Goal: Task Accomplishment & Management: Manage account settings

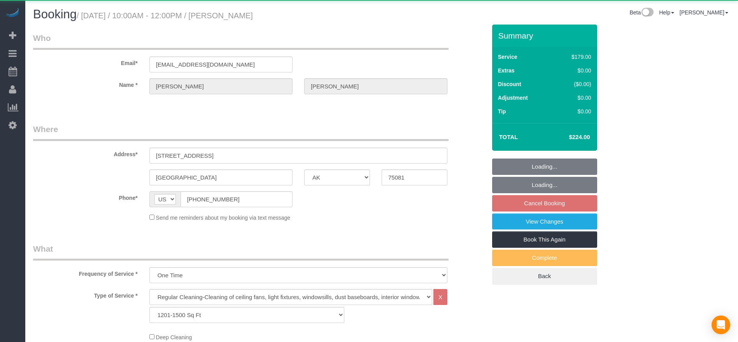
select select "[GEOGRAPHIC_DATA]"
select select "3"
select select "string:fspay-a85618d3-7ff7-402e-a838-d70c340bba98"
select select "spot118"
select select "object:5103"
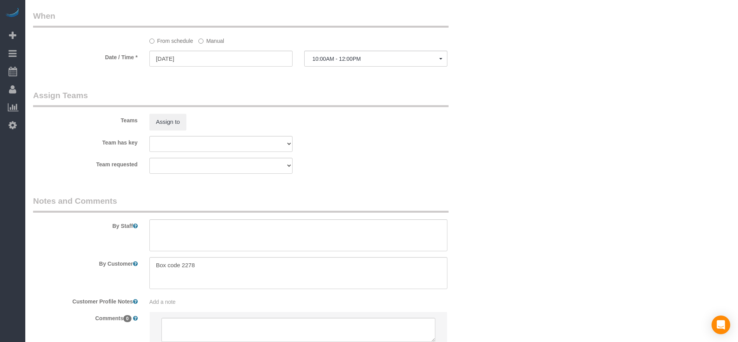
scroll to position [701, 0]
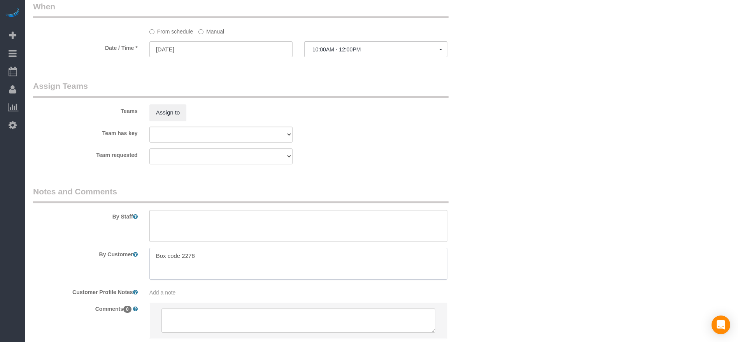
drag, startPoint x: 155, startPoint y: 256, endPoint x: 209, endPoint y: 257, distance: 53.3
click at [209, 257] on textarea at bounding box center [298, 264] width 298 height 32
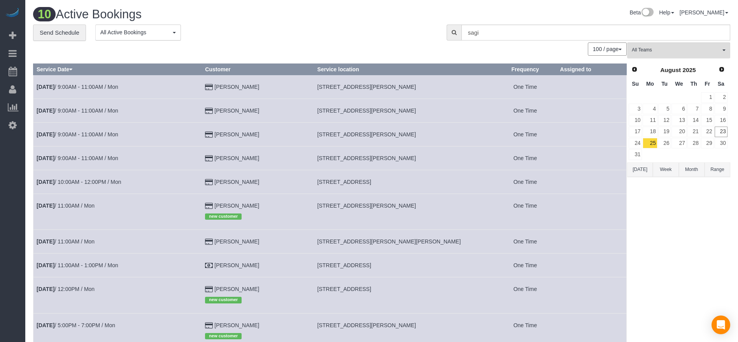
drag, startPoint x: 318, startPoint y: 84, endPoint x: 418, endPoint y: 91, distance: 100.3
click at [418, 91] on td "[STREET_ADDRESS][PERSON_NAME]" at bounding box center [404, 87] width 180 height 24
copy span "[STREET_ADDRESS][PERSON_NAME]"
click at [108, 84] on link "[DATE] 9:00AM - 11:00AM / Mon" at bounding box center [78, 87] width 82 height 6
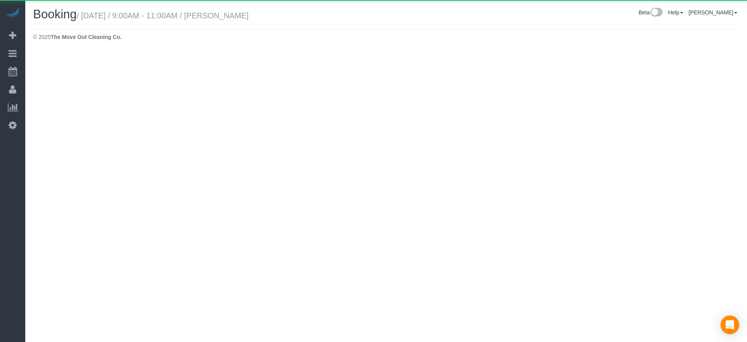
select select "[GEOGRAPHIC_DATA]"
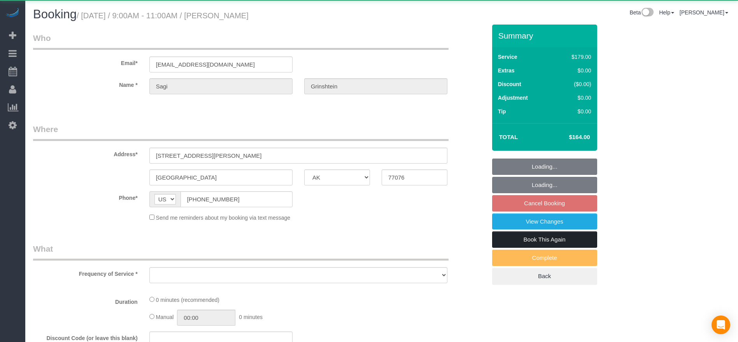
select select "object:5603"
select select "string:fspay-cdd16e53-4a42-4532-ace2-3e4efd41fbf1"
select select "3"
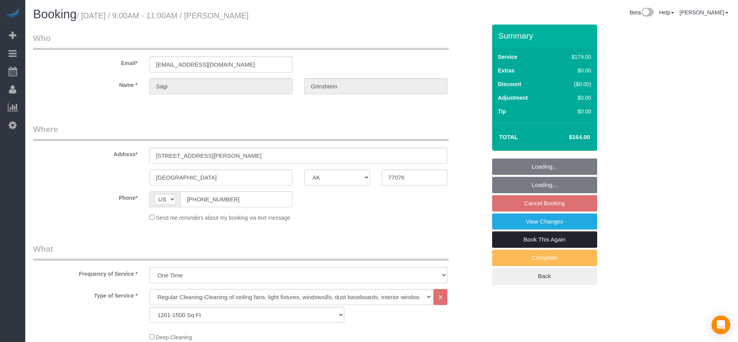
select select "object:5690"
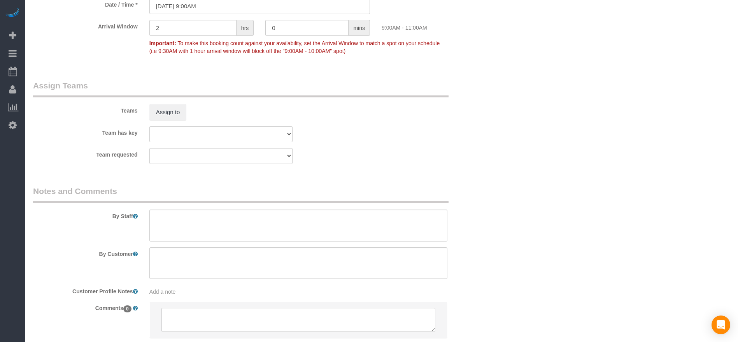
scroll to position [796, 0]
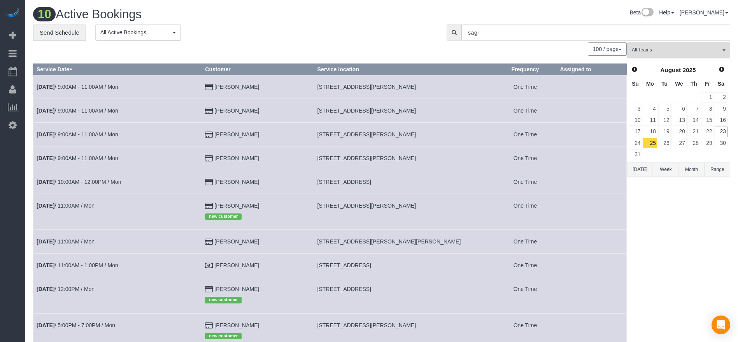
click at [645, 167] on button "[DATE]" at bounding box center [640, 169] width 26 height 14
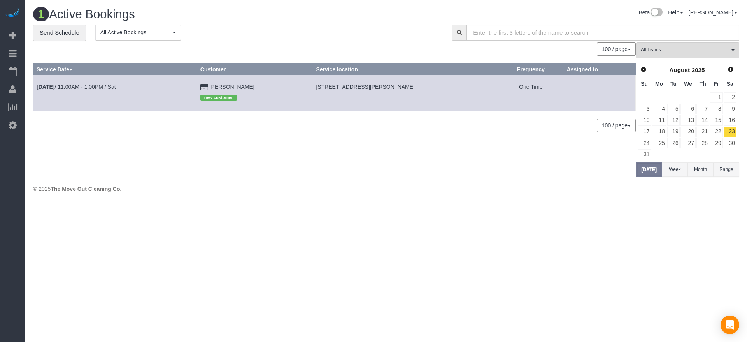
drag, startPoint x: 311, startPoint y: 87, endPoint x: 457, endPoint y: 94, distance: 145.8
click at [457, 94] on td "[STREET_ADDRESS][PERSON_NAME]" at bounding box center [406, 93] width 186 height 36
copy span "[STREET_ADDRESS][PERSON_NAME]"
click at [651, 170] on button "[DATE]" at bounding box center [649, 169] width 26 height 14
click at [663, 140] on link "25" at bounding box center [659, 143] width 14 height 11
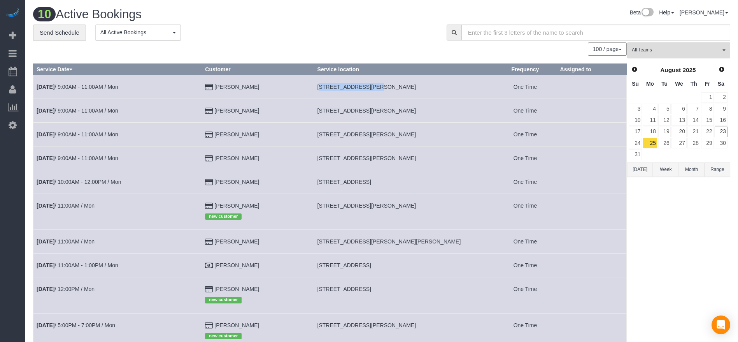
drag, startPoint x: 318, startPoint y: 88, endPoint x: 368, endPoint y: 88, distance: 49.8
click at [368, 88] on td "[STREET_ADDRESS][PERSON_NAME]" at bounding box center [404, 87] width 180 height 24
copy span "[STREET_ADDRESS][PERSON_NAME],"
drag, startPoint x: 317, startPoint y: 264, endPoint x: 419, endPoint y: 267, distance: 101.6
click at [419, 267] on td "[STREET_ADDRESS]" at bounding box center [404, 265] width 180 height 24
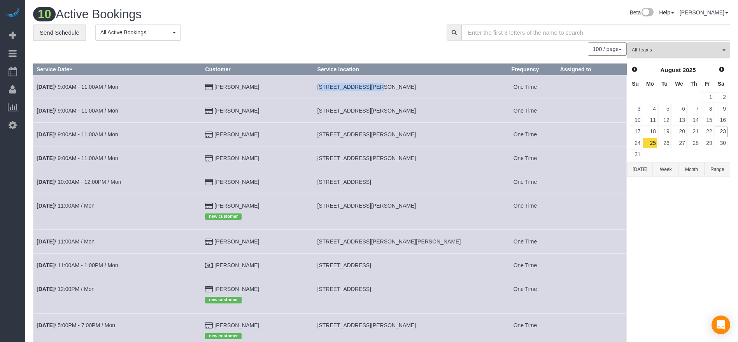
copy span "[STREET_ADDRESS]"
click at [94, 264] on link "[DATE] 11:00AM - 1:00PM / Mon" at bounding box center [78, 265] width 82 height 6
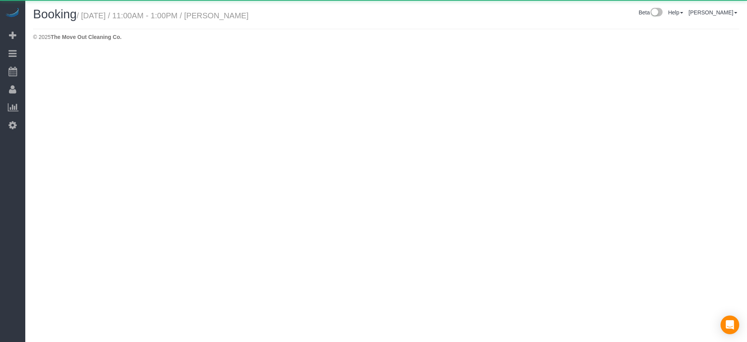
select select "[GEOGRAPHIC_DATA]"
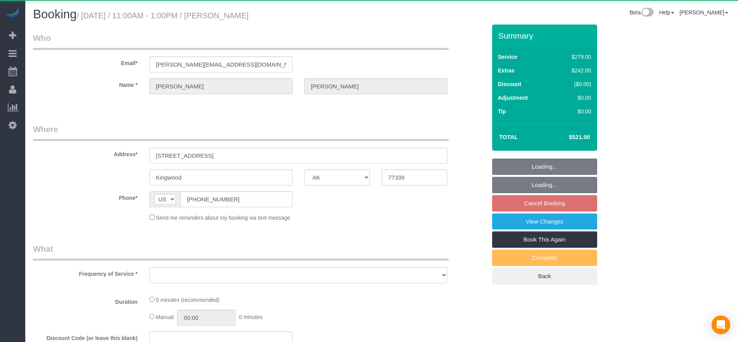
select select "object:6378"
select select "3"
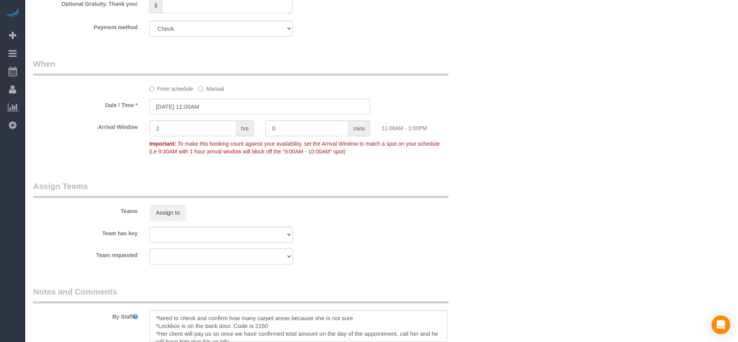
scroll to position [701, 0]
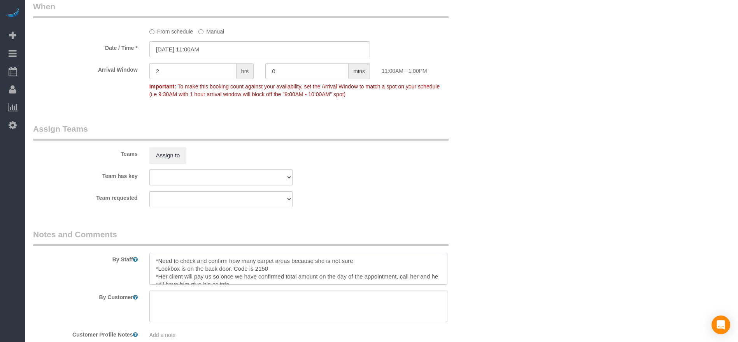
drag, startPoint x: 158, startPoint y: 268, endPoint x: 272, endPoint y: 271, distance: 113.7
click at [272, 271] on textarea at bounding box center [298, 269] width 298 height 32
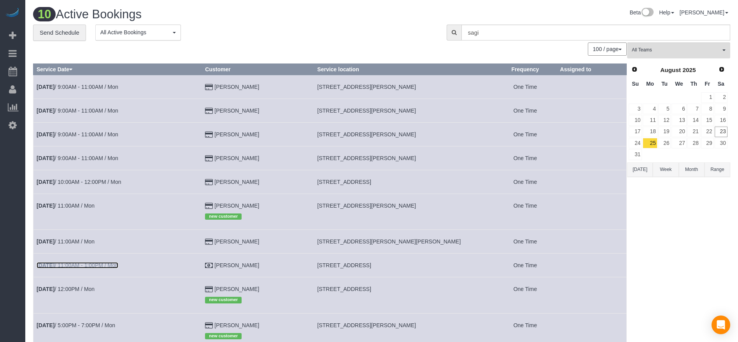
click at [106, 262] on link "[DATE] 11:00AM - 1:00PM / Mon" at bounding box center [78, 265] width 82 height 6
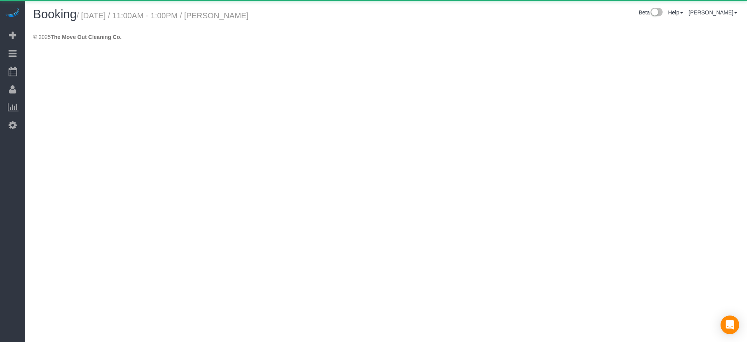
select select "[GEOGRAPHIC_DATA]"
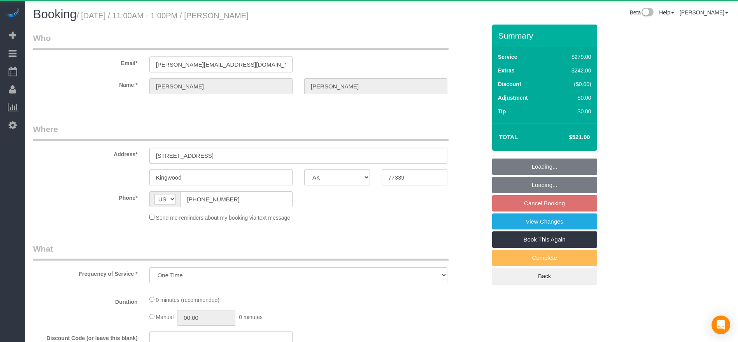
select select "object:6904"
select select "3"
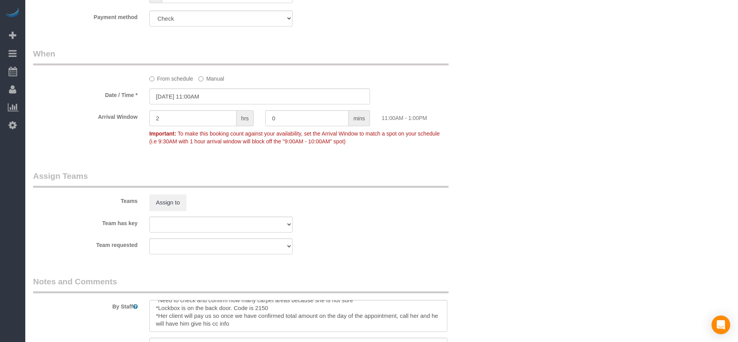
scroll to position [621, 0]
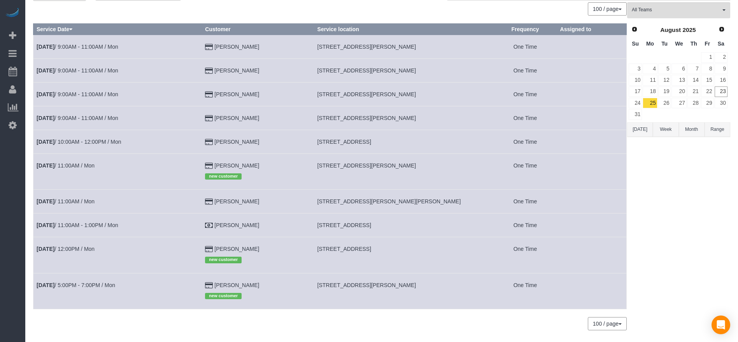
scroll to position [58, 0]
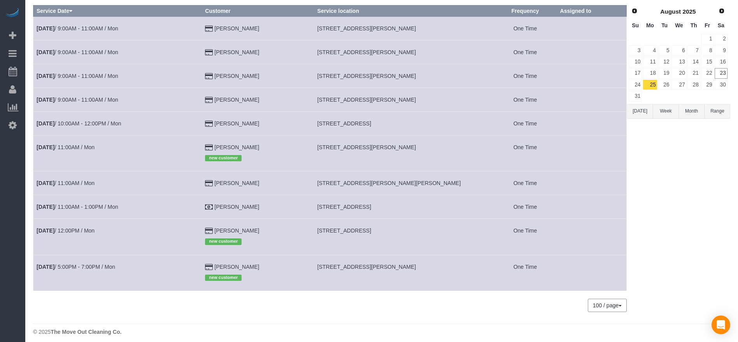
click at [335, 209] on span "[STREET_ADDRESS]" at bounding box center [345, 207] width 54 height 6
drag, startPoint x: 319, startPoint y: 207, endPoint x: 366, endPoint y: 207, distance: 46.7
click at [366, 207] on span "[STREET_ADDRESS]" at bounding box center [345, 207] width 54 height 6
copy span "[STREET_ADDRESS]"
drag, startPoint x: 317, startPoint y: 231, endPoint x: 372, endPoint y: 233, distance: 54.9
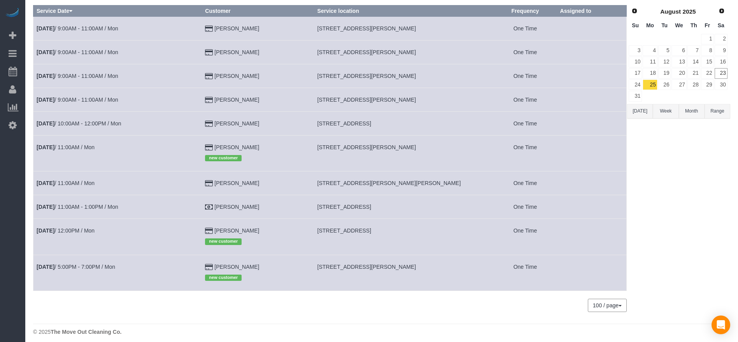
click at [372, 233] on td "[STREET_ADDRESS]" at bounding box center [404, 237] width 180 height 36
copy span "3100 Menchacca, 26,"
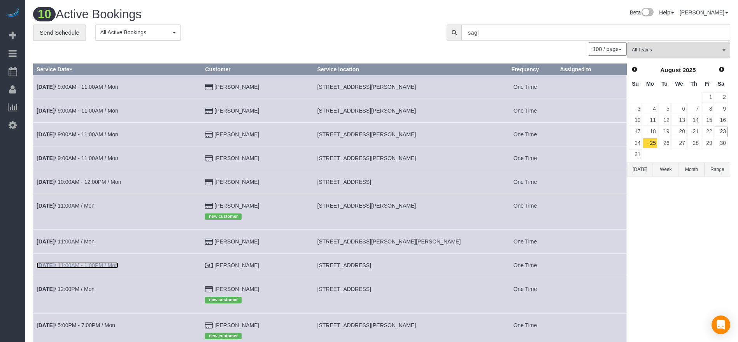
click at [87, 267] on link "[DATE] 11:00AM - 1:00PM / Mon" at bounding box center [78, 265] width 82 height 6
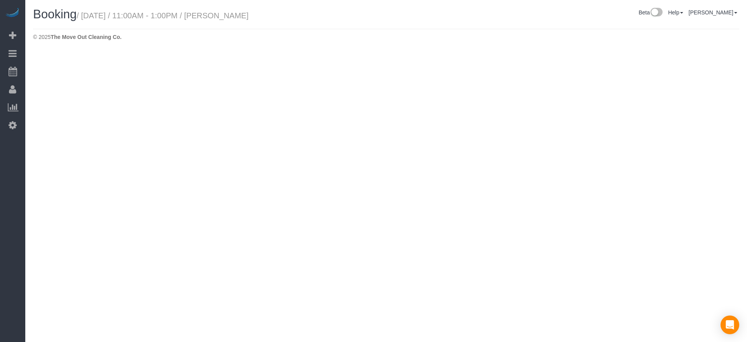
select select "[GEOGRAPHIC_DATA]"
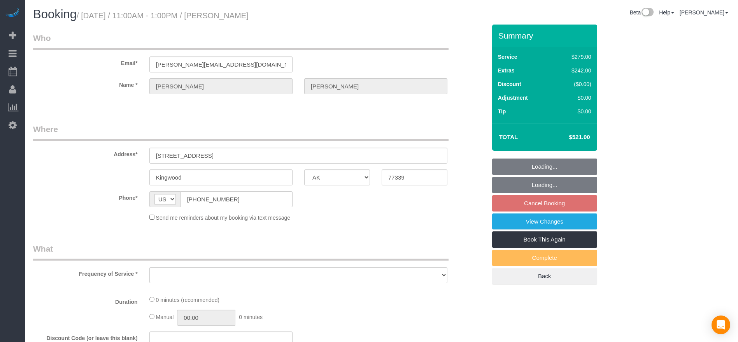
select select "object:7474"
select select "3"
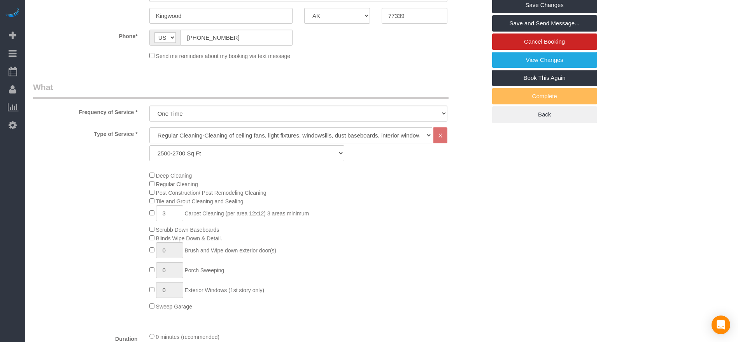
scroll to position [292, 0]
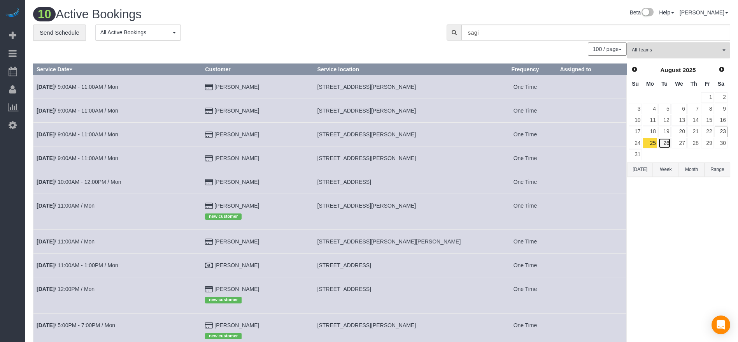
click at [669, 140] on link "26" at bounding box center [665, 143] width 13 height 11
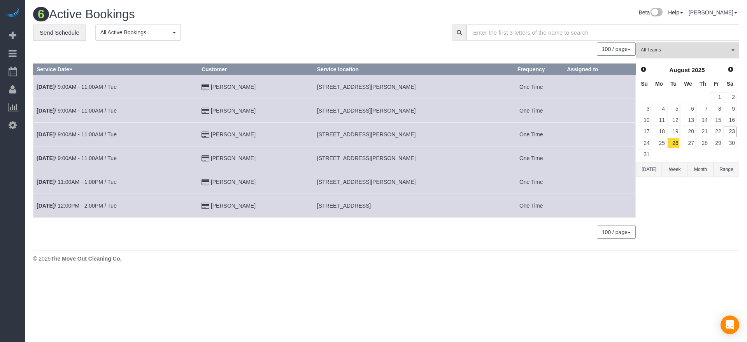
click at [654, 168] on button "[DATE]" at bounding box center [649, 169] width 26 height 14
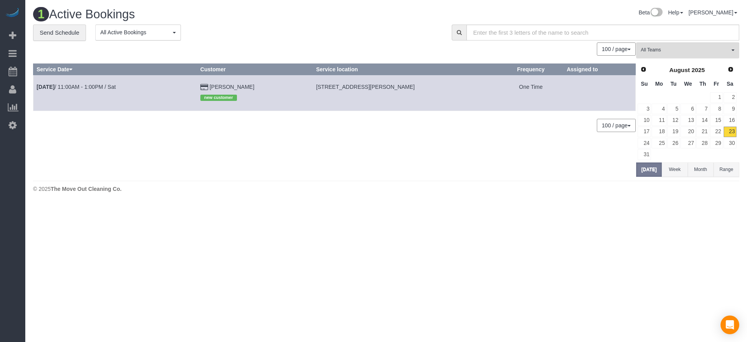
click at [667, 142] on td "26" at bounding box center [674, 142] width 14 height 11
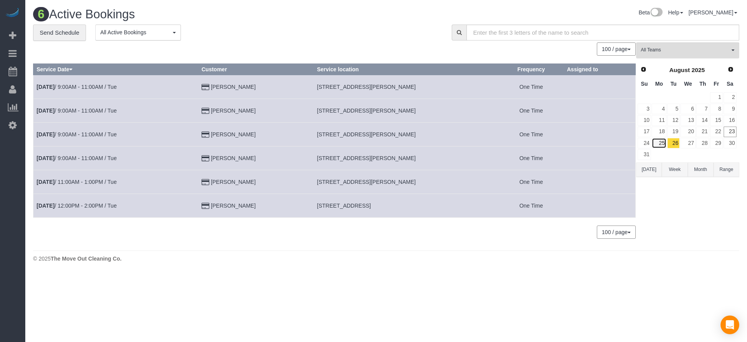
click at [664, 142] on link "25" at bounding box center [659, 143] width 14 height 11
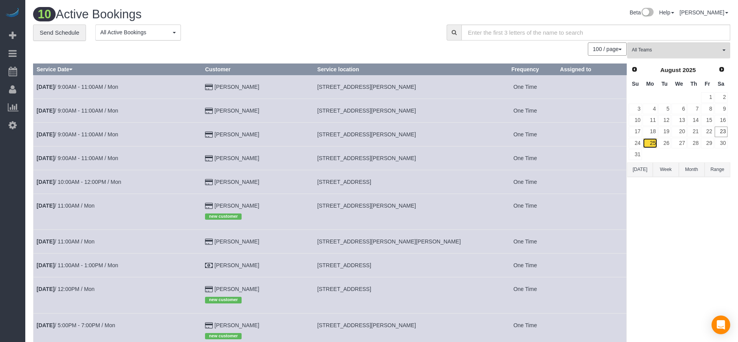
click at [654, 146] on link "25" at bounding box center [650, 143] width 14 height 11
click at [666, 141] on link "26" at bounding box center [665, 143] width 13 height 11
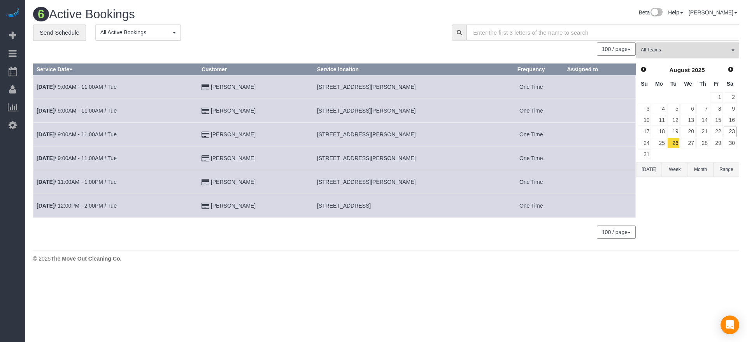
drag, startPoint x: 321, startPoint y: 208, endPoint x: 367, endPoint y: 206, distance: 46.4
click at [367, 206] on span "[STREET_ADDRESS]" at bounding box center [344, 205] width 54 height 6
copy span "[STREET_ADDRESS],"
click at [656, 167] on button "[DATE]" at bounding box center [649, 169] width 26 height 14
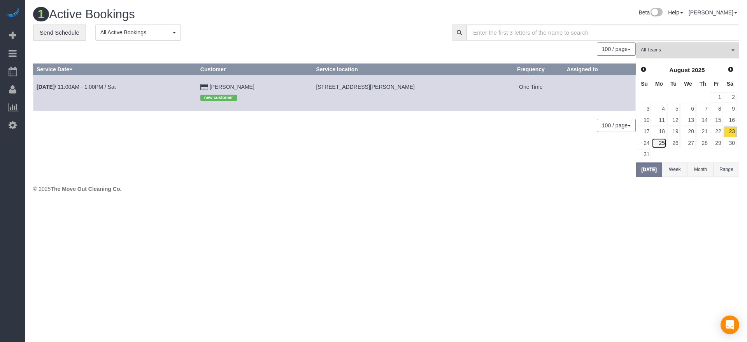
click at [665, 141] on link "25" at bounding box center [659, 143] width 14 height 11
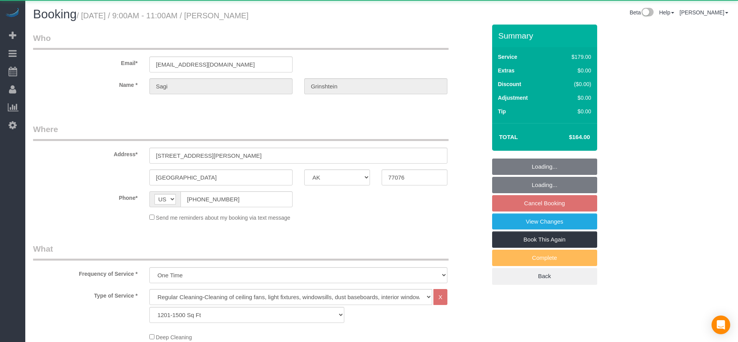
select select "[GEOGRAPHIC_DATA]"
select select "3"
select select "object:2272"
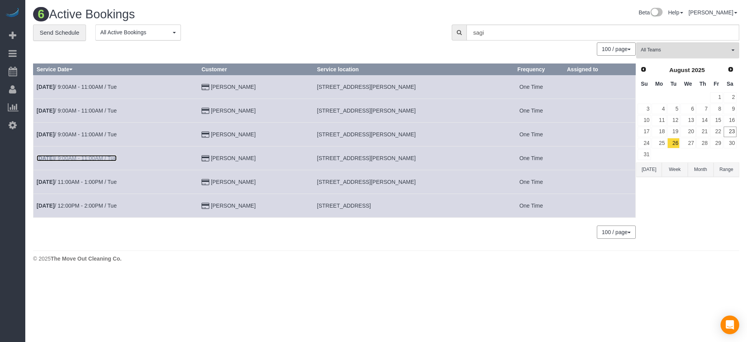
click at [98, 159] on link "[DATE] 9:00AM - 11:00AM / Tue" at bounding box center [77, 158] width 80 height 6
select select "[GEOGRAPHIC_DATA]"
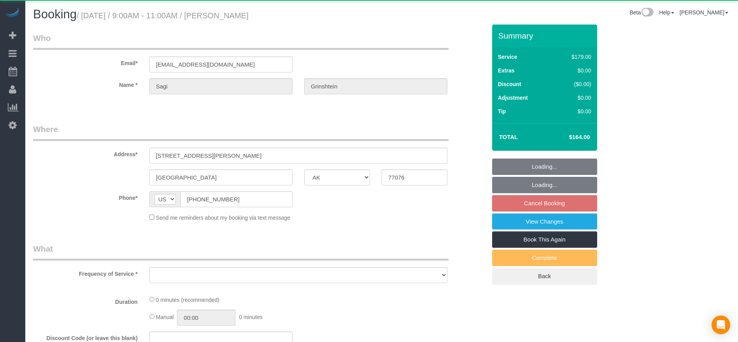
select select "object:2755"
select select "string:fspay-cdd16e53-4a42-4532-ace2-3e4efd41fbf1"
select select "3"
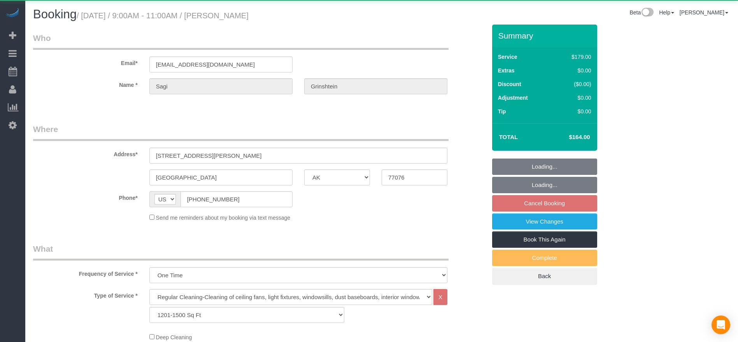
select select "object:2828"
